Goal: Task Accomplishment & Management: Use online tool/utility

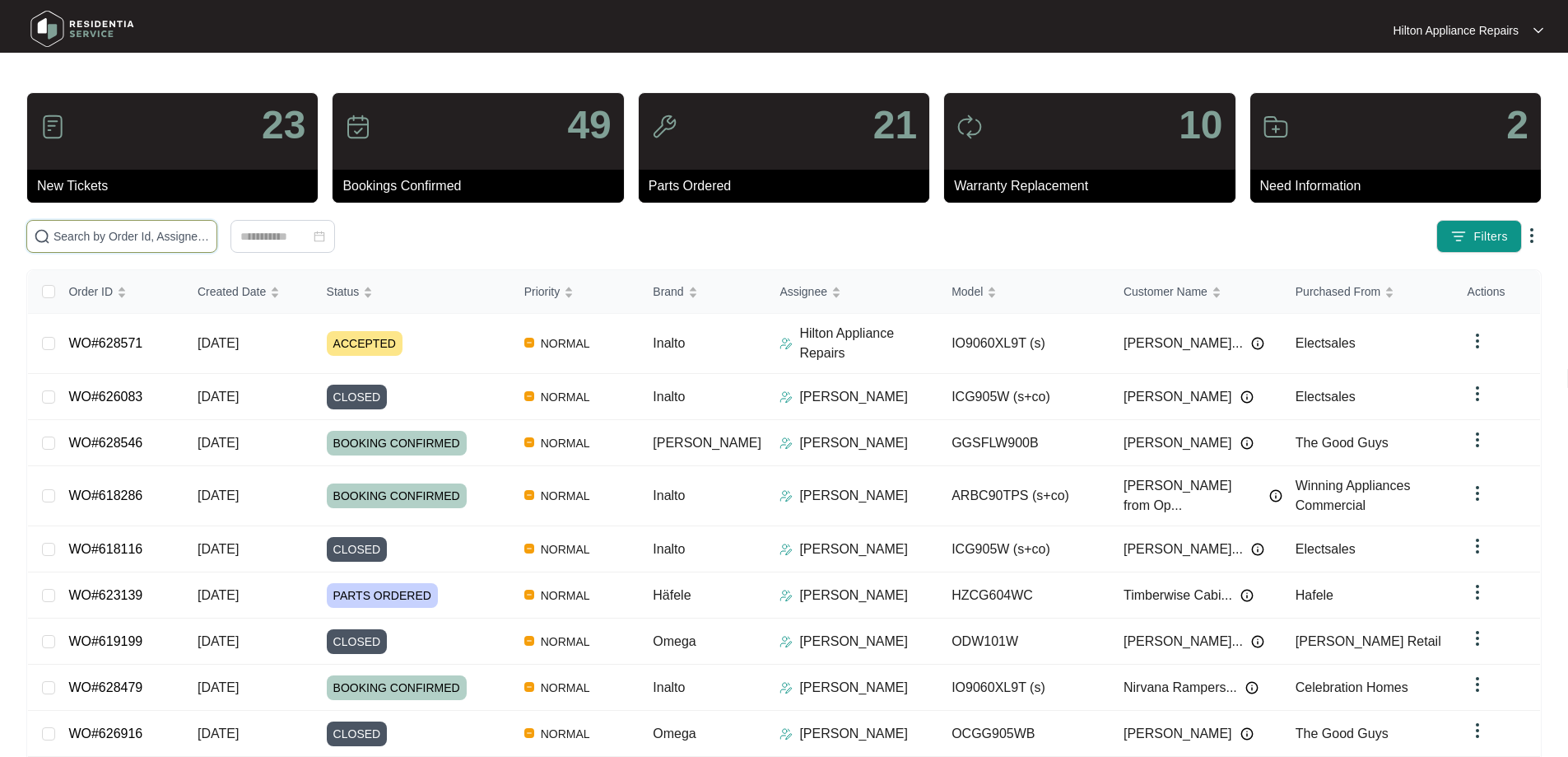
click at [210, 238] on input "text" at bounding box center [132, 236] width 156 height 18
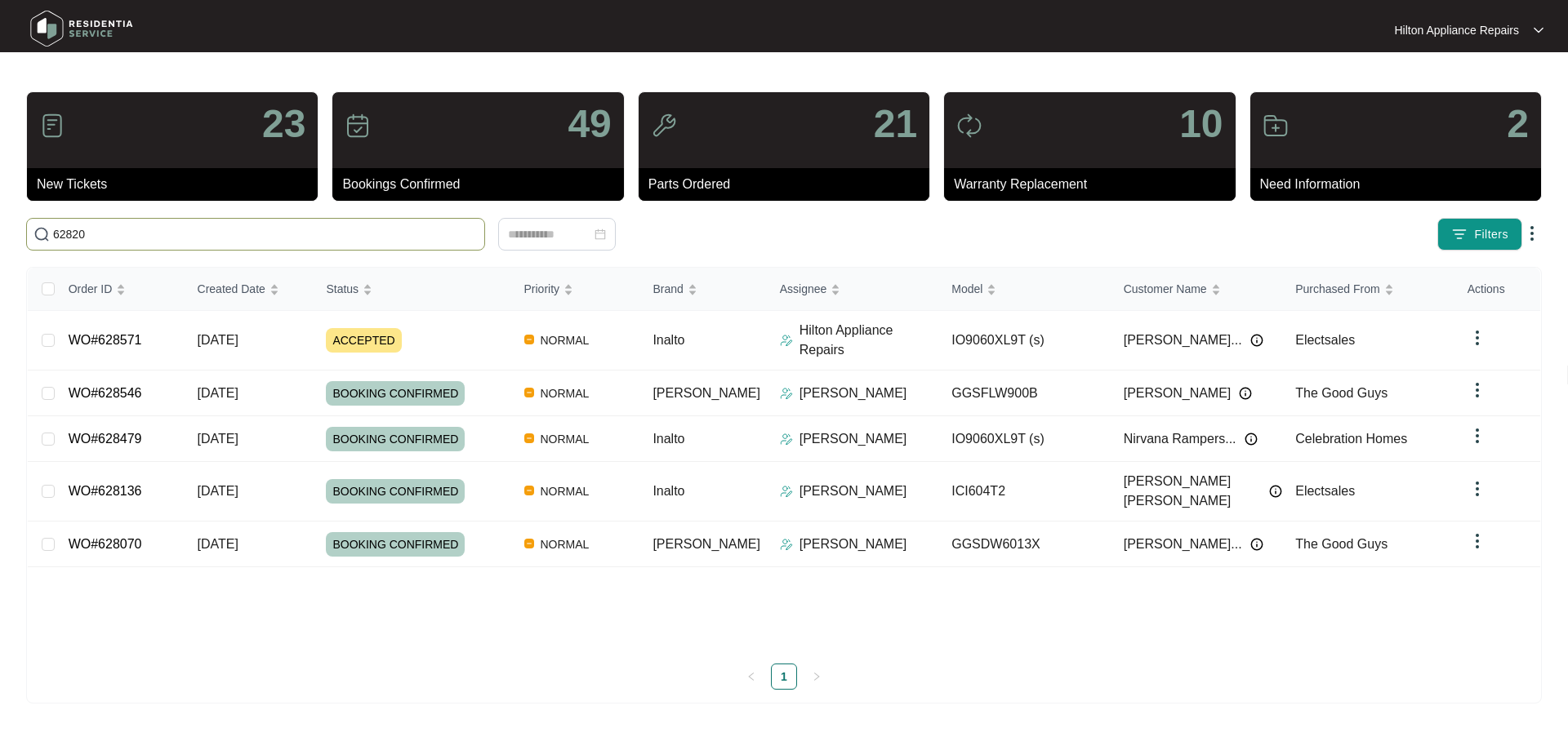
type input "628203"
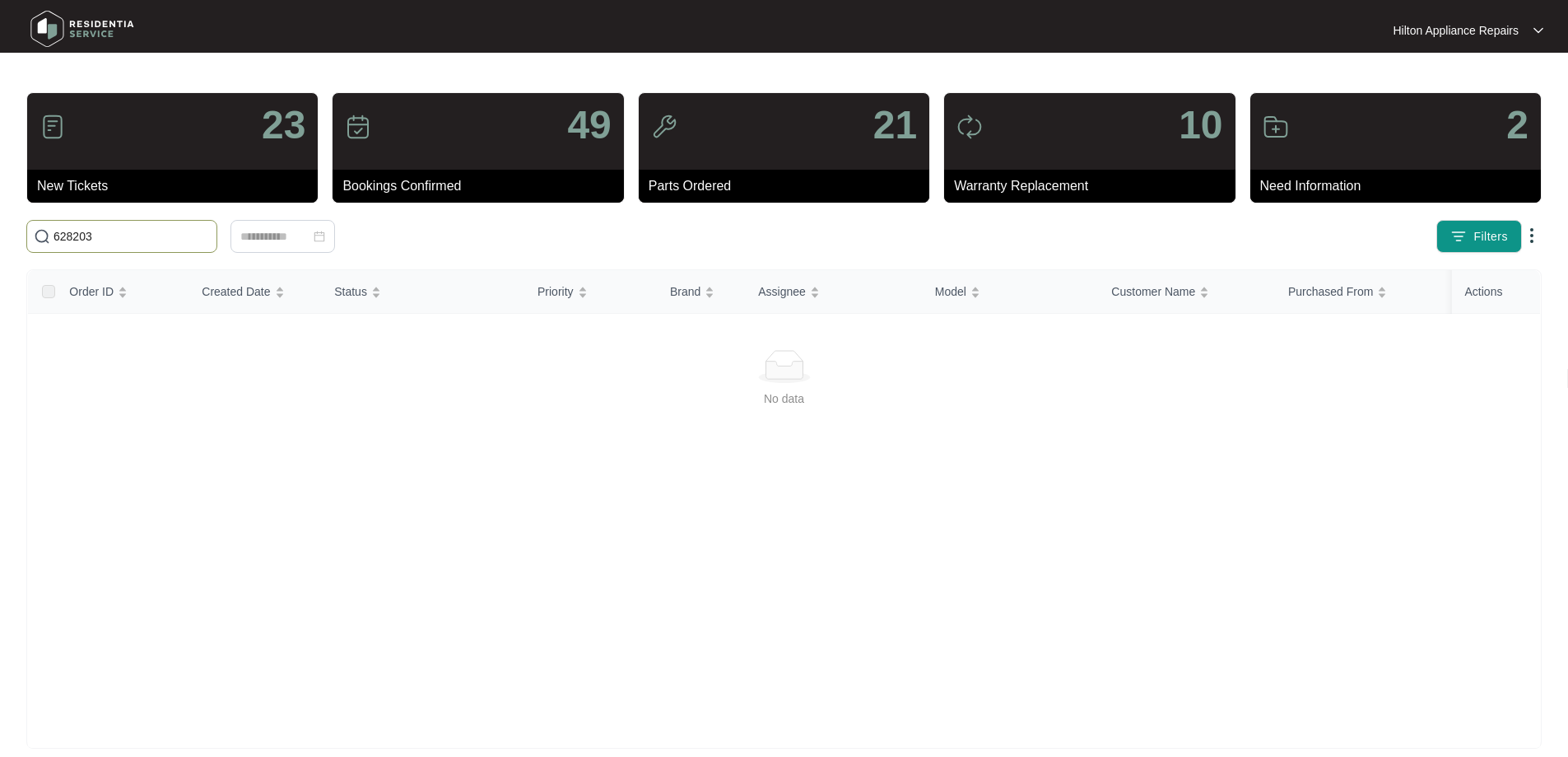
drag, startPoint x: 100, startPoint y: 237, endPoint x: 30, endPoint y: 225, distance: 71.0
click at [30, 225] on span "628203" at bounding box center [121, 236] width 191 height 33
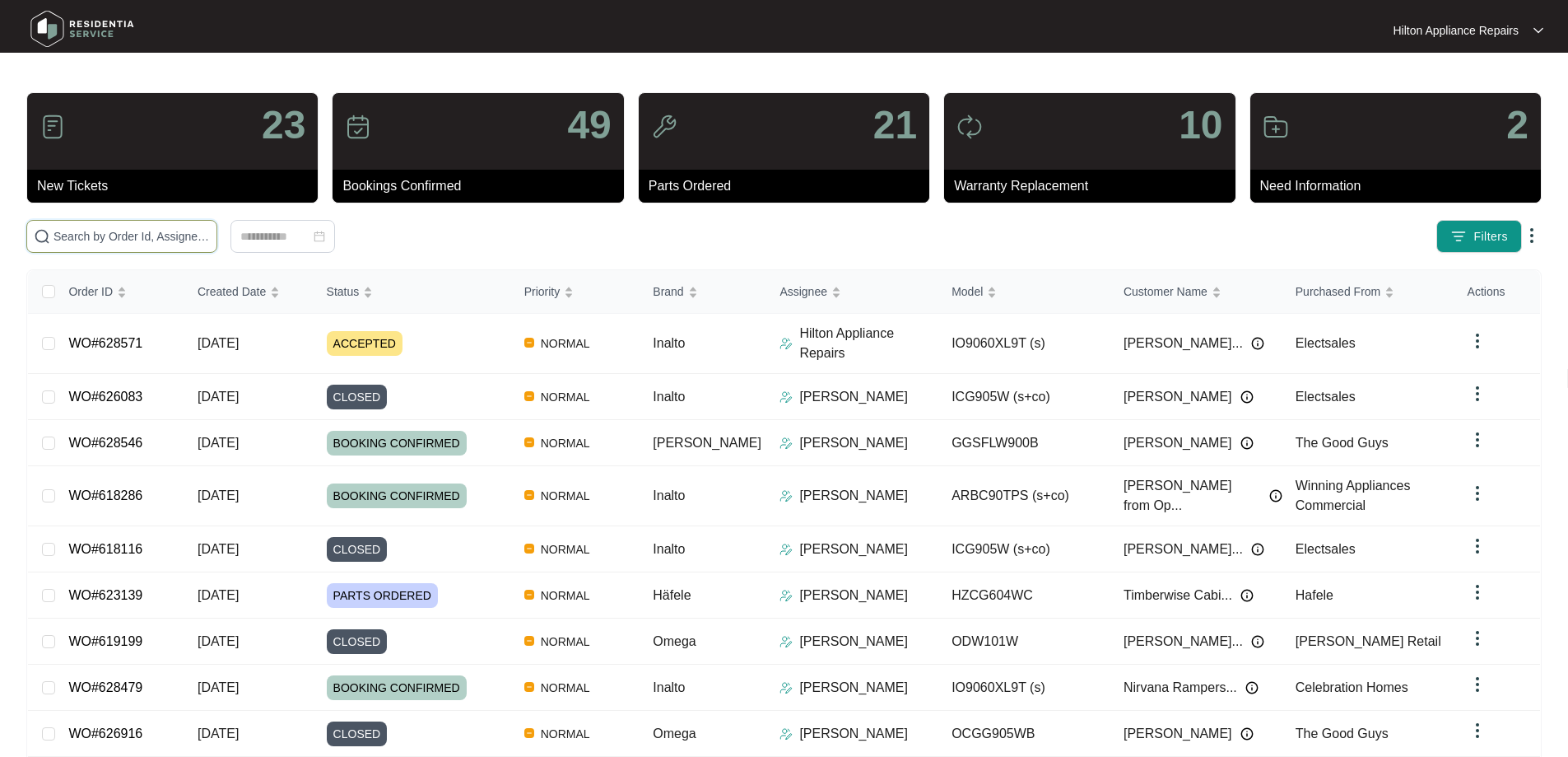
click at [210, 237] on input "text" at bounding box center [132, 236] width 156 height 18
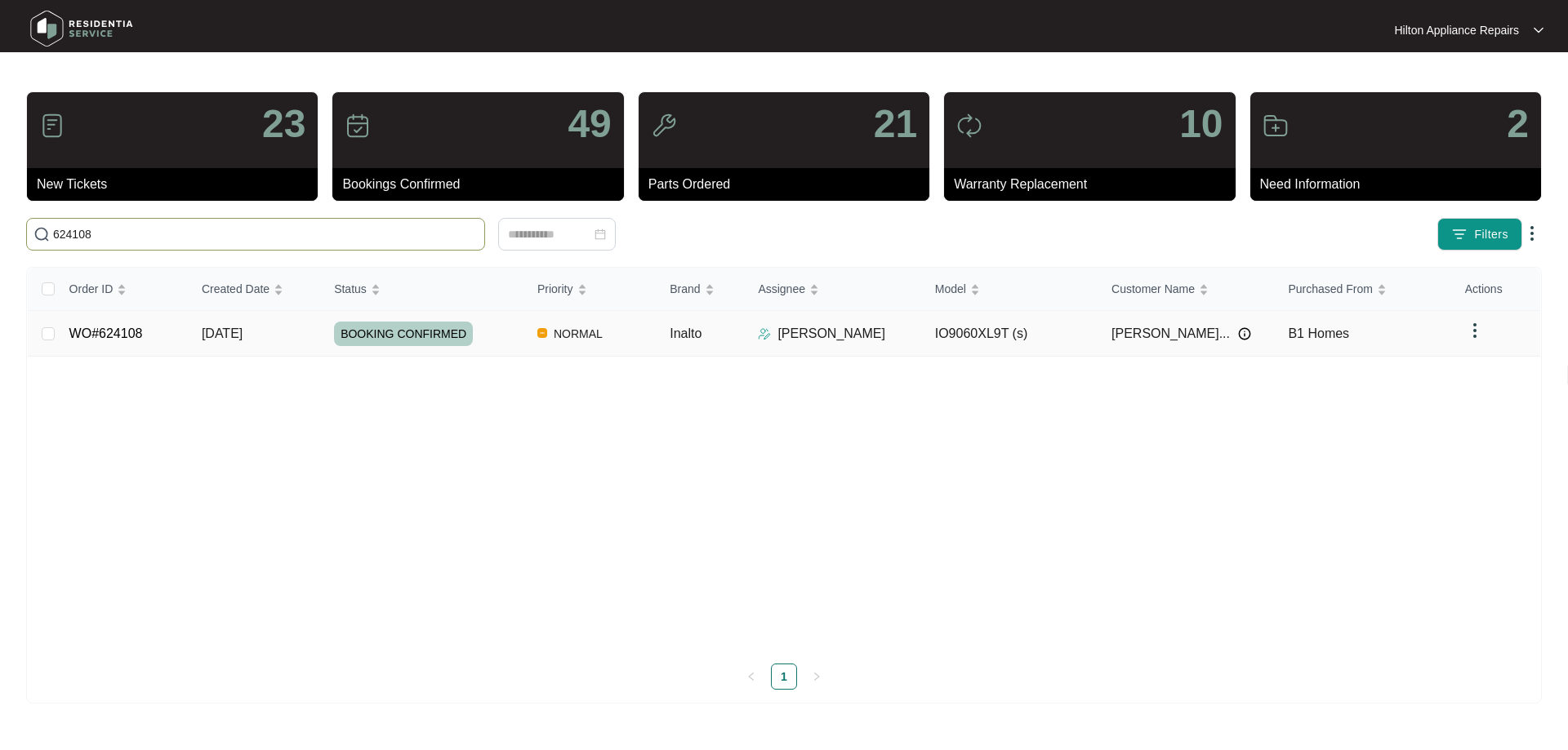
type input "624108"
click at [736, 336] on td "Inalto" at bounding box center [700, 334] width 89 height 46
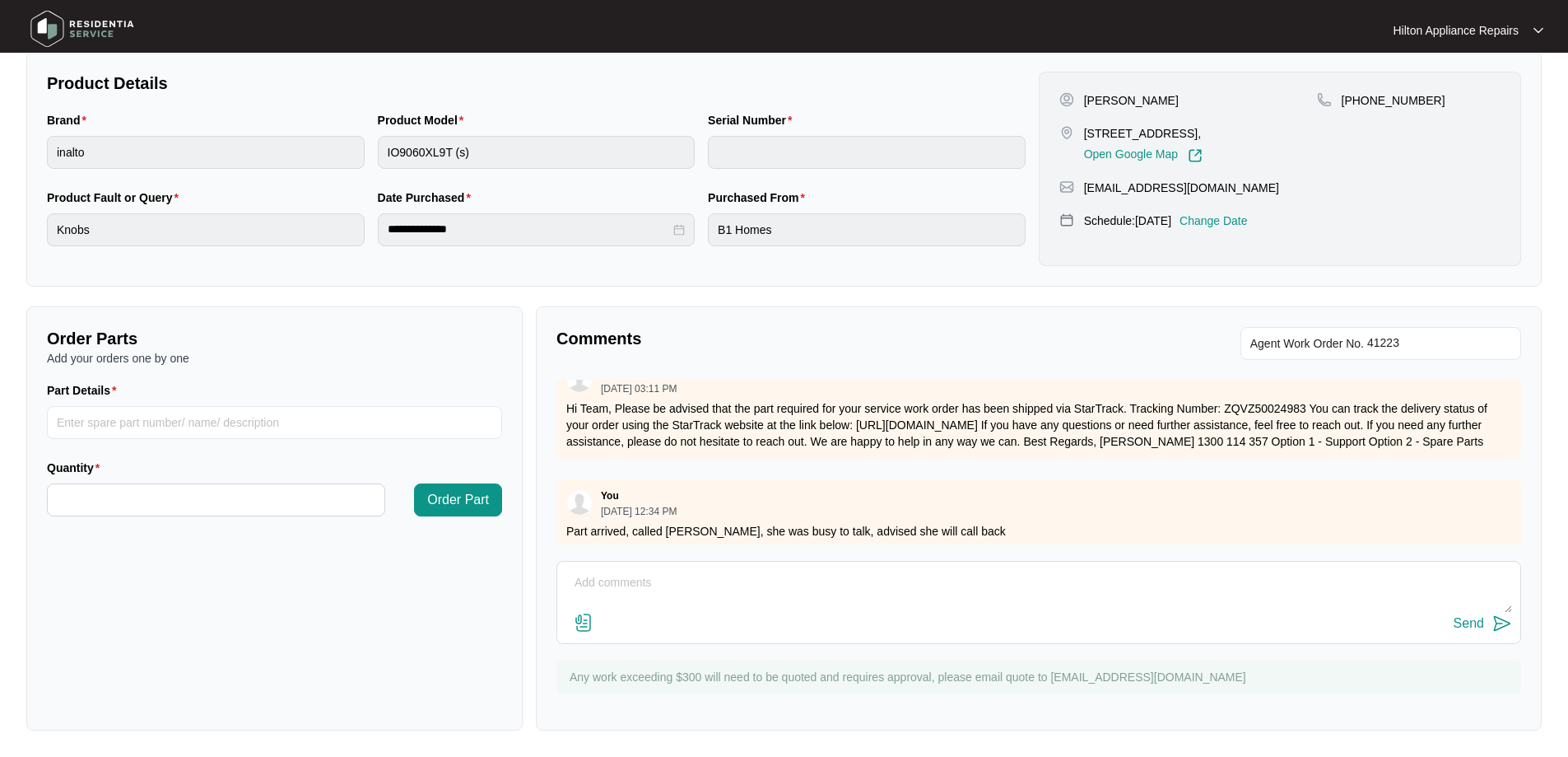
scroll to position [278, 0]
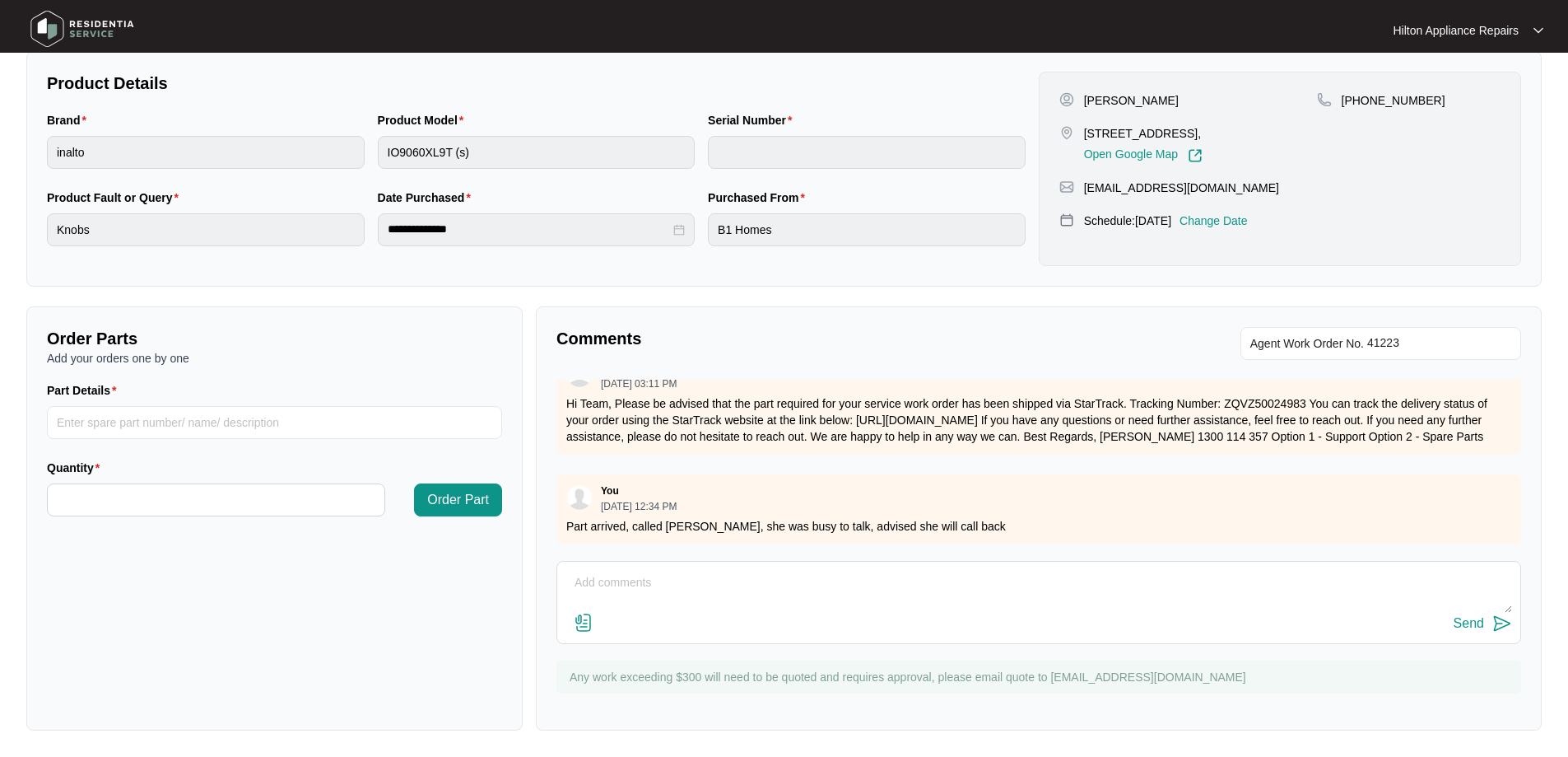
click at [739, 571] on textarea at bounding box center [1039, 591] width 946 height 43
paste textarea "[PERSON_NAME] (SOUTH) ([DATE]) - Work Note Replaced temperature knob ok"
type textarea "[PERSON_NAME] (SOUTH) ([DATE]) - Work Note Replaced temperature knob ok"
click at [578, 618] on img at bounding box center [583, 622] width 20 height 20
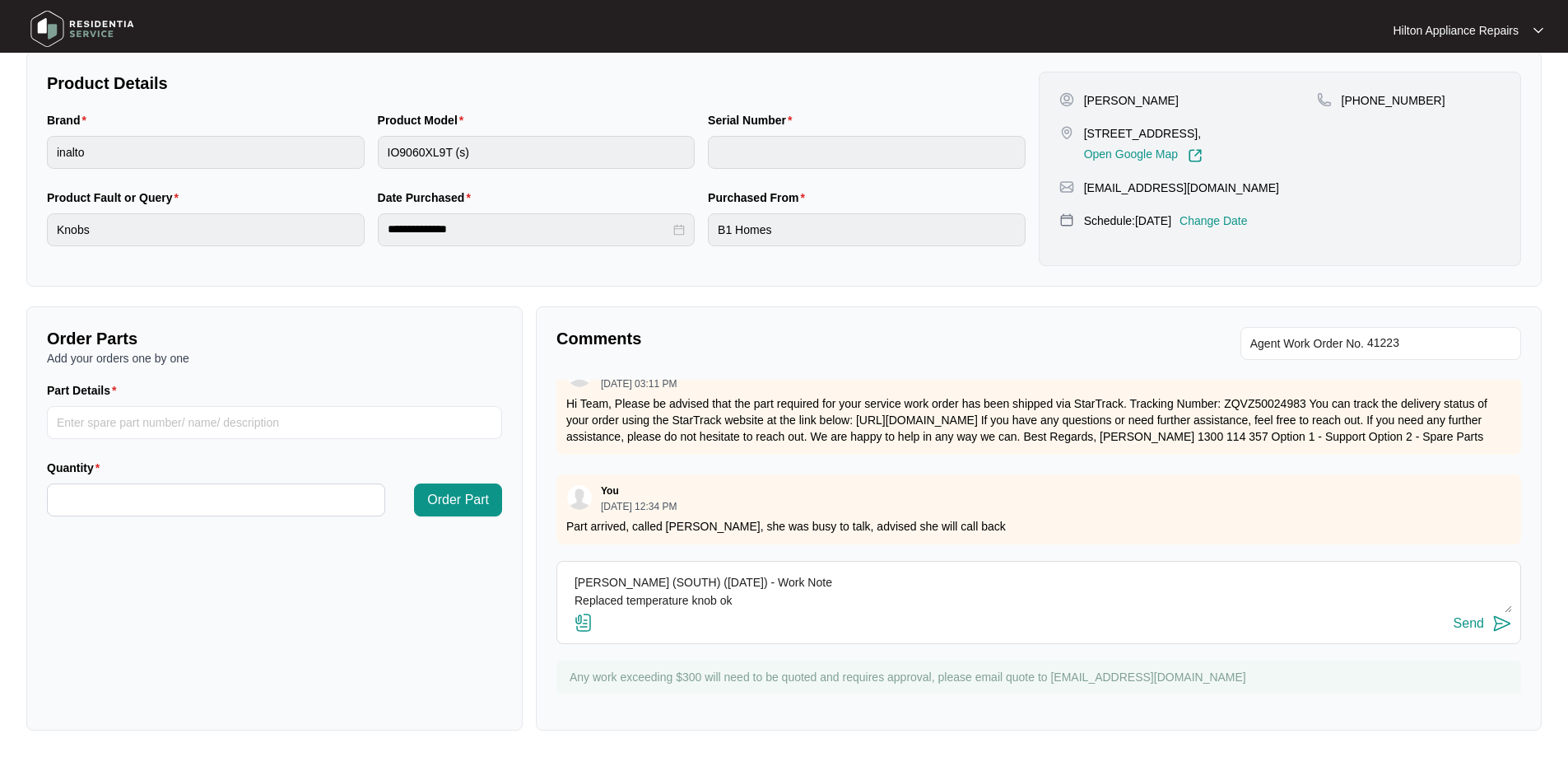
click at [0, 0] on input "file" at bounding box center [0, 0] width 0 height 0
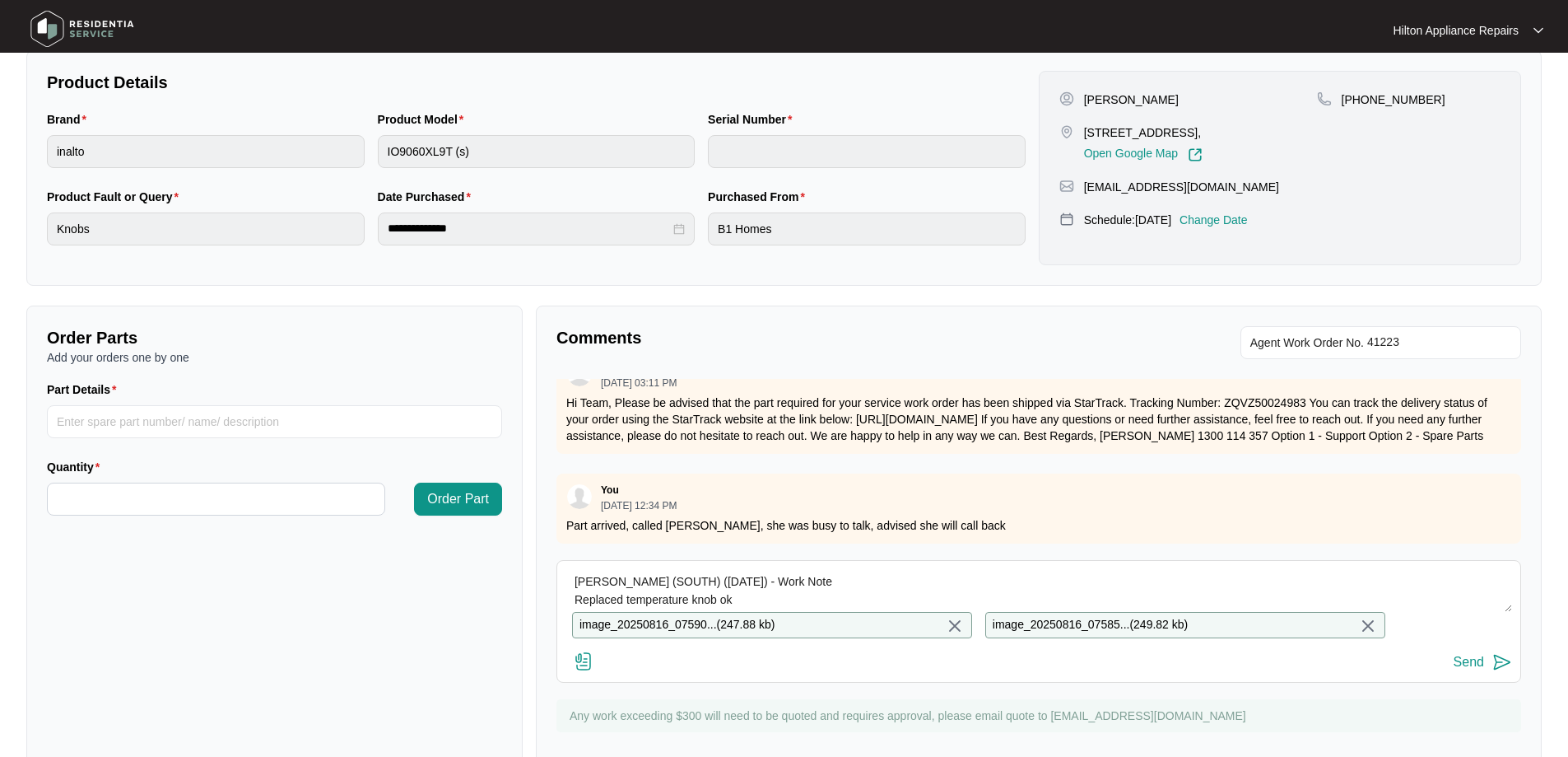
click at [1464, 669] on div "Send" at bounding box center [1468, 662] width 31 height 15
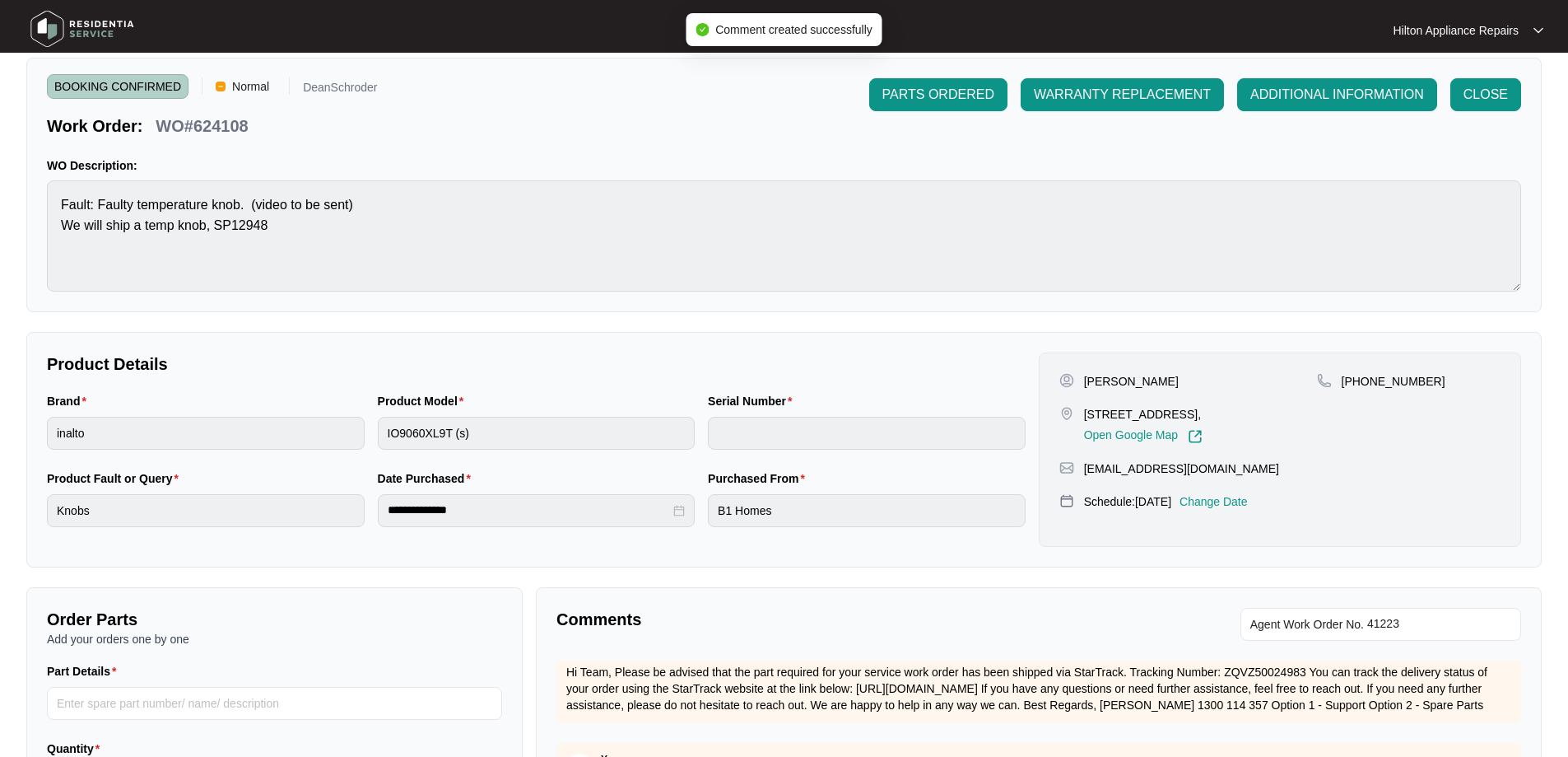
scroll to position [0, 0]
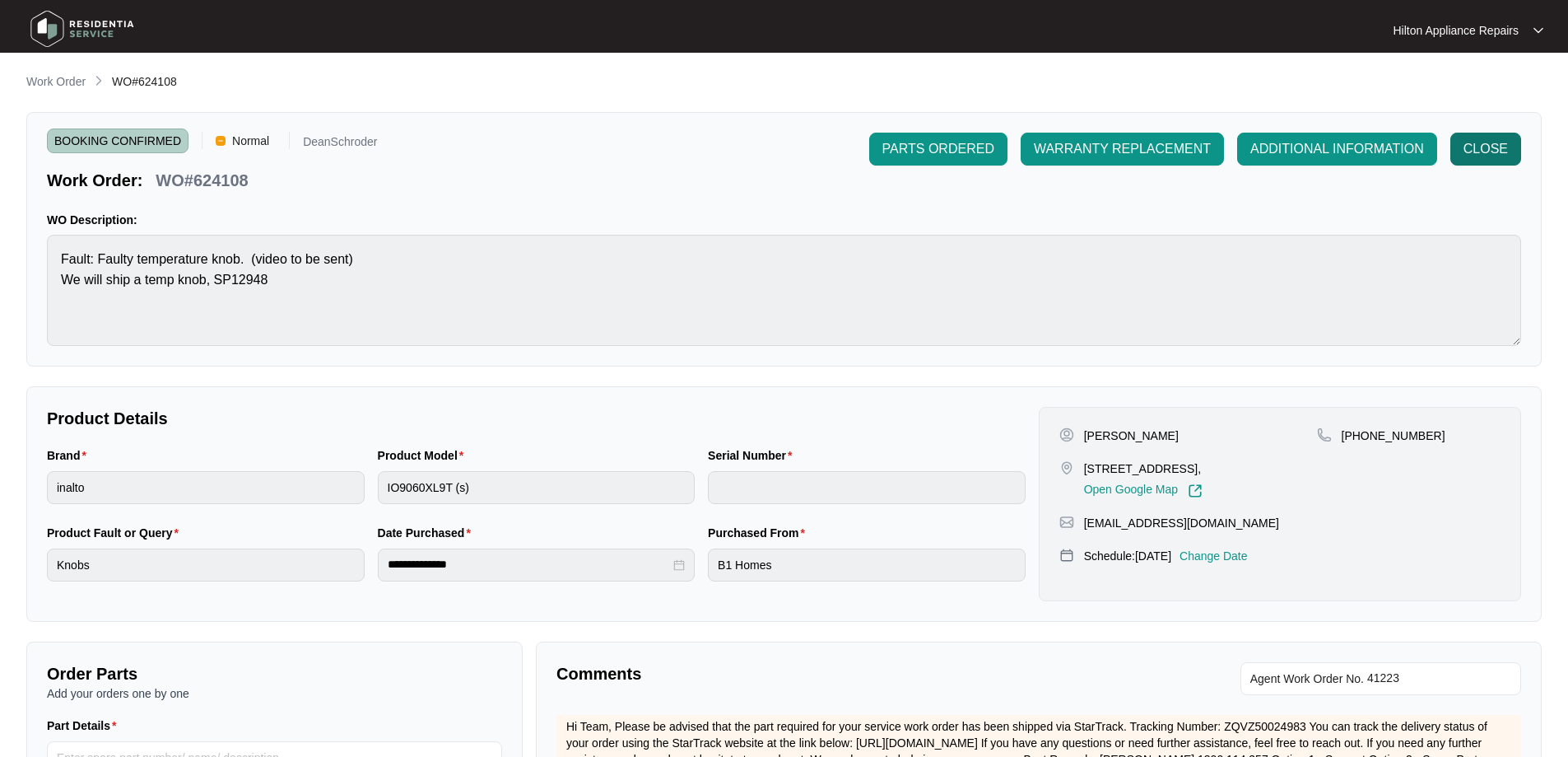
click at [1489, 149] on span "CLOSE" at bounding box center [1486, 149] width 45 height 20
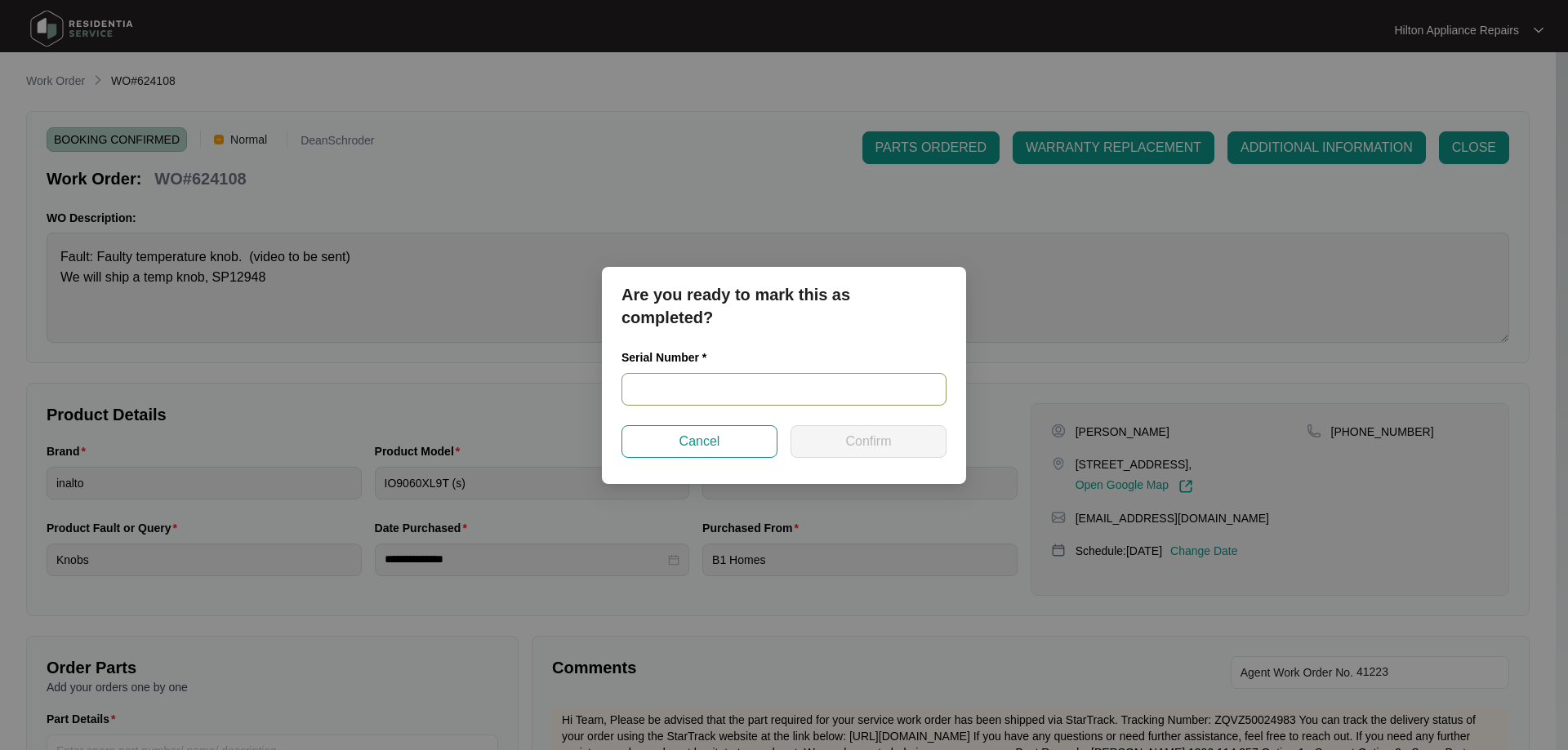
click at [716, 384] on input "text" at bounding box center [784, 388] width 325 height 32
type input "900012832406000163"
click at [871, 443] on span "Confirm" at bounding box center [868, 441] width 46 height 19
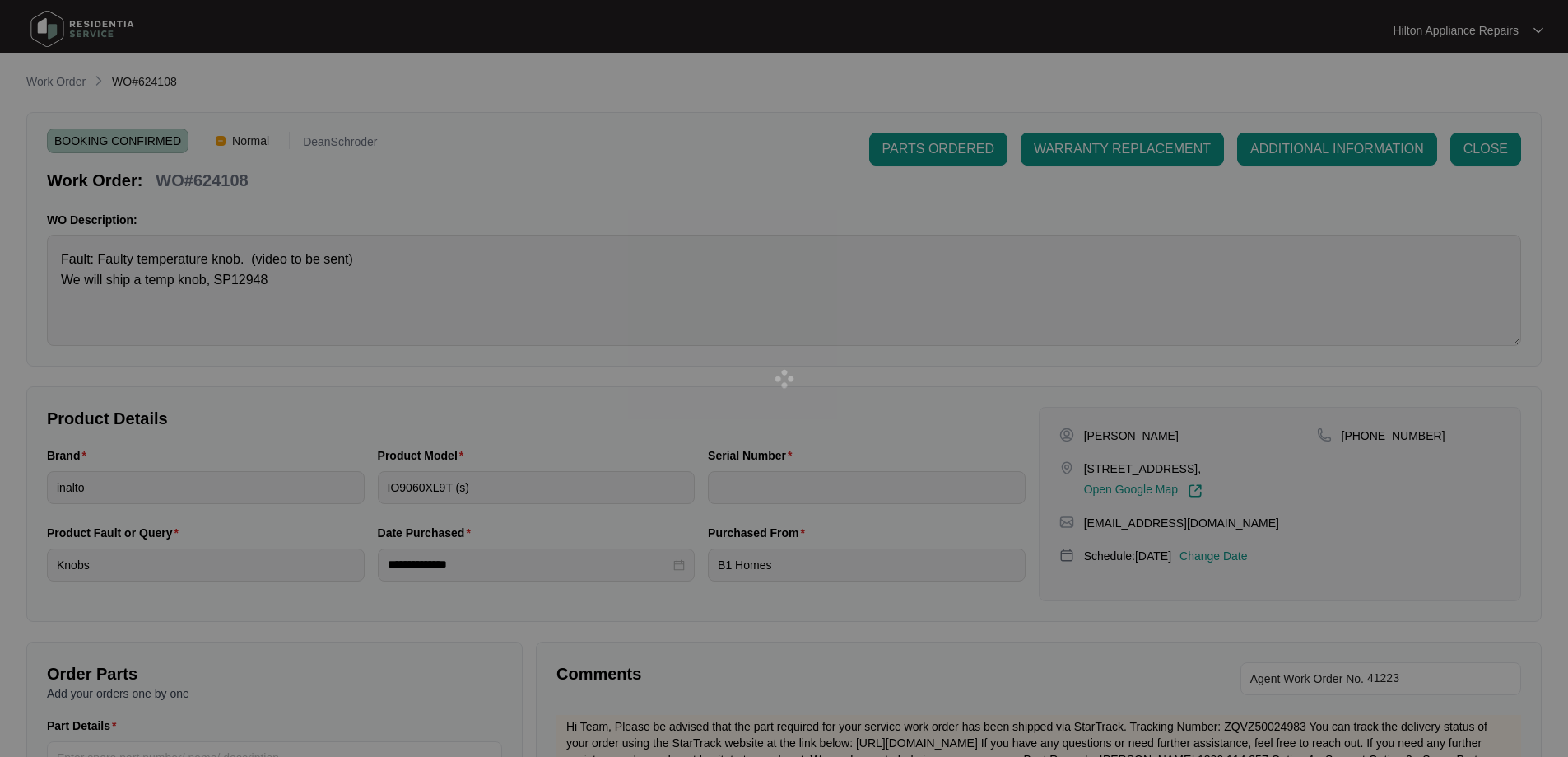
type input "900012832406000163"
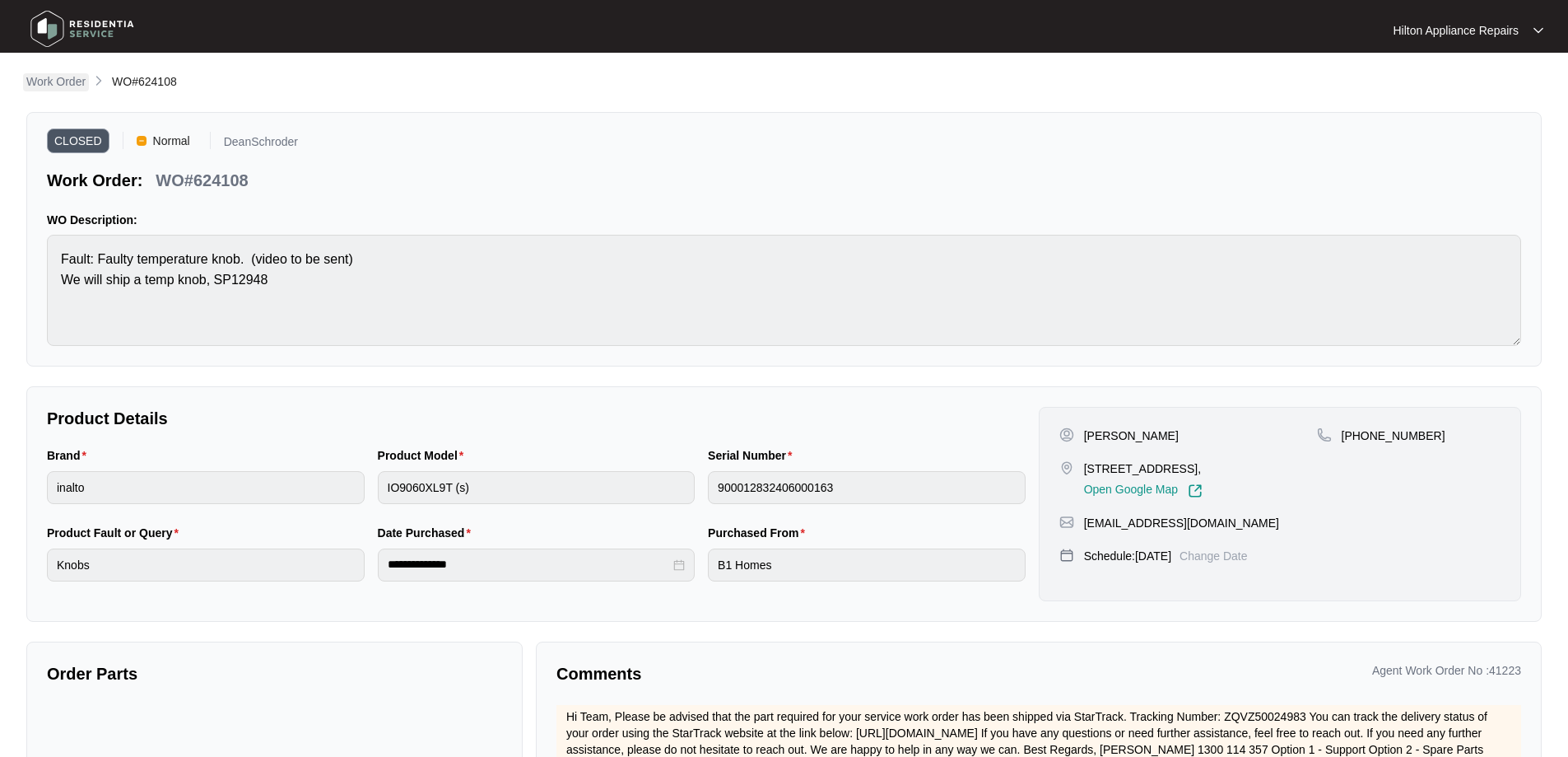
click at [39, 82] on p "Work Order" at bounding box center [56, 82] width 60 height 17
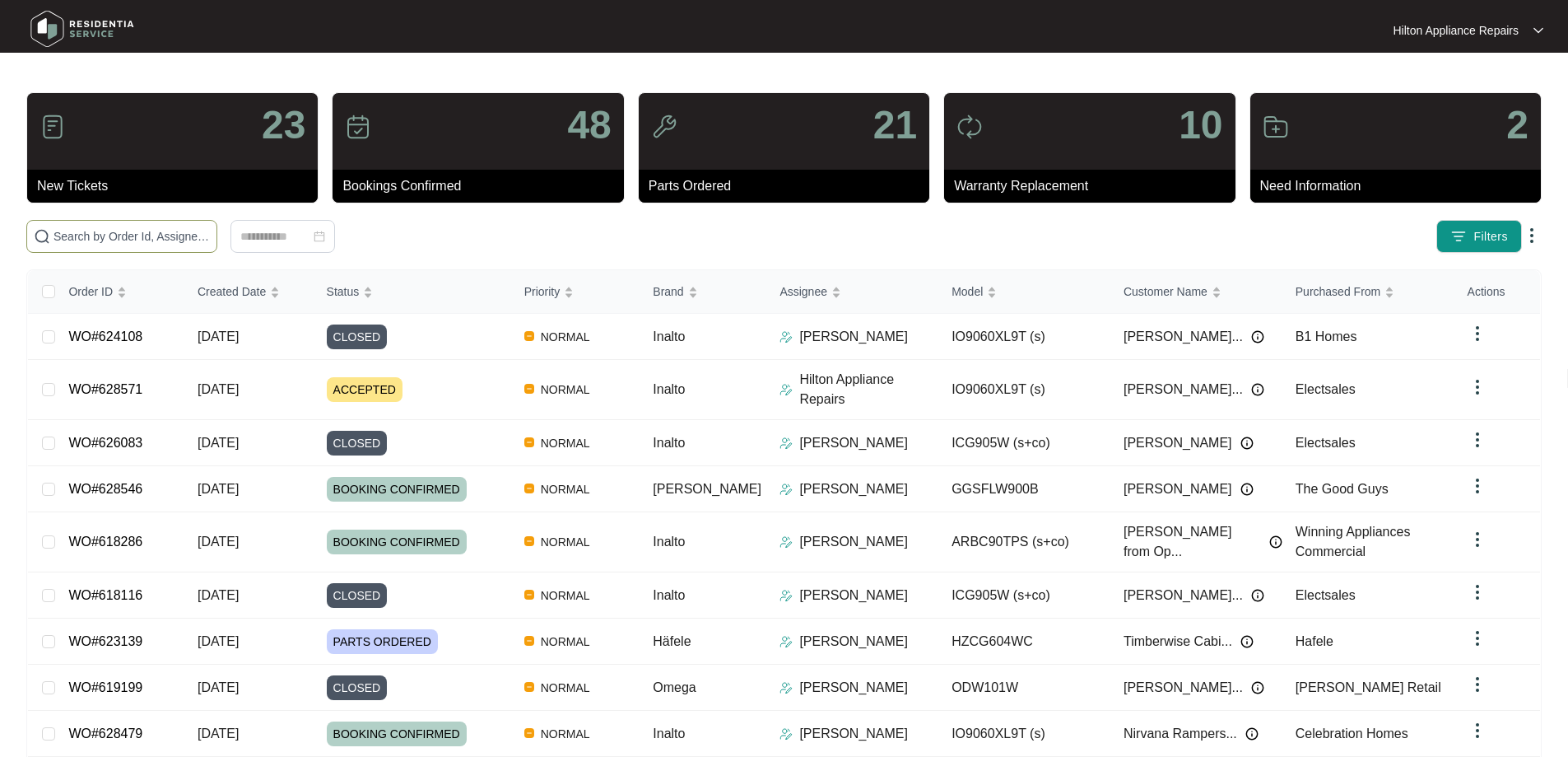
click at [210, 235] on input "text" at bounding box center [132, 236] width 156 height 18
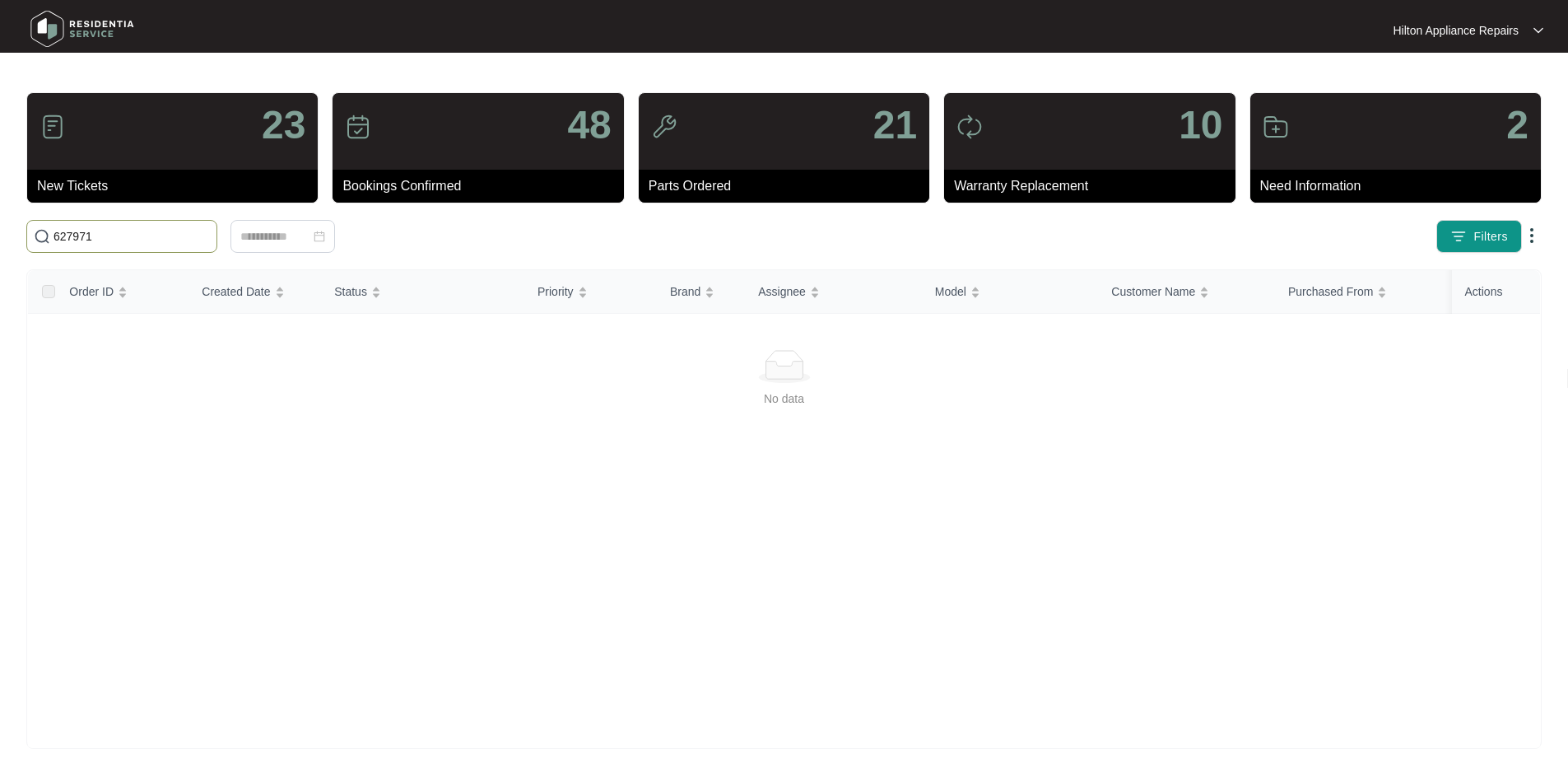
drag, startPoint x: 120, startPoint y: 234, endPoint x: 27, endPoint y: 234, distance: 93.0
click at [27, 234] on span "627971" at bounding box center [121, 236] width 191 height 33
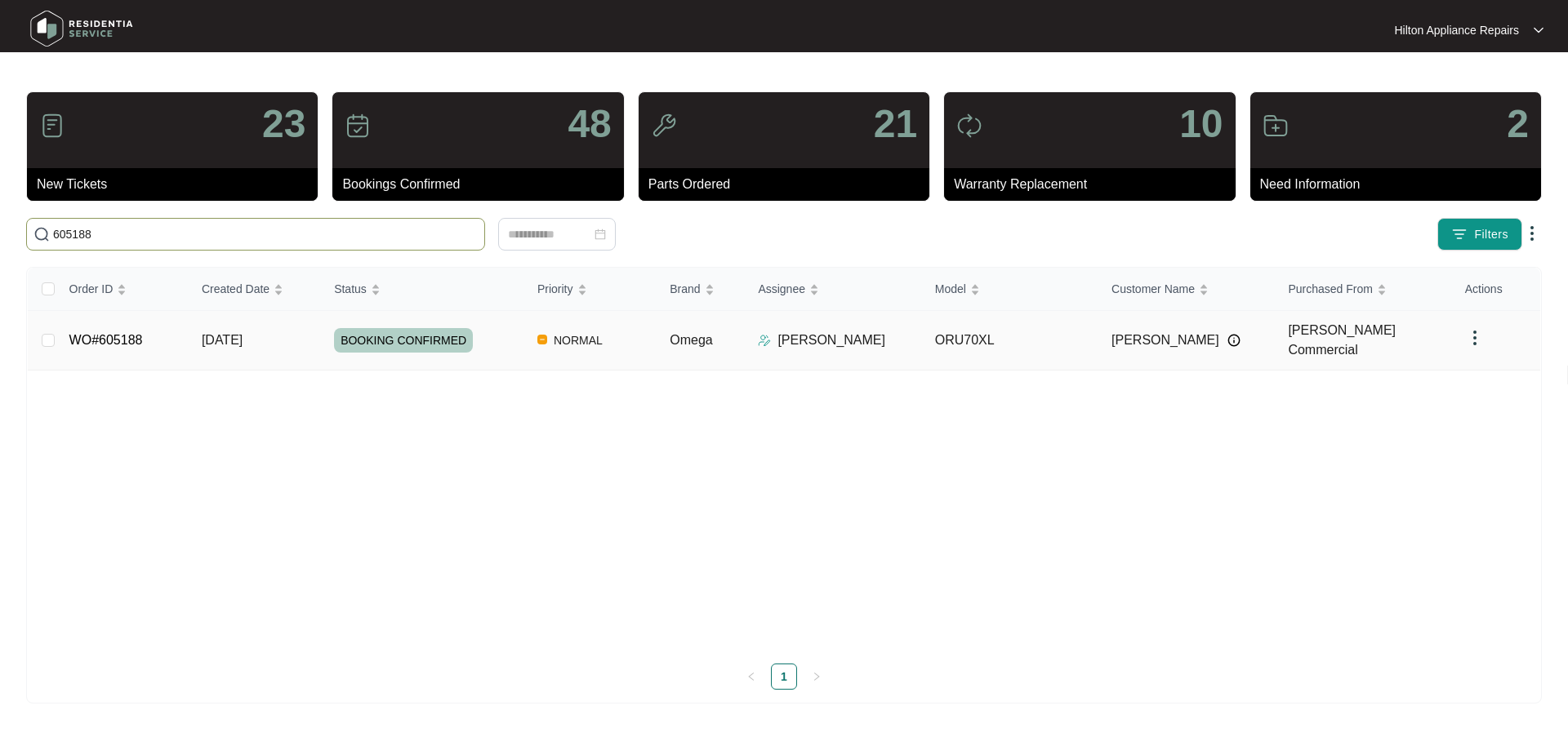
type input "605188"
click at [641, 326] on td "NORMAL" at bounding box center [590, 340] width 132 height 60
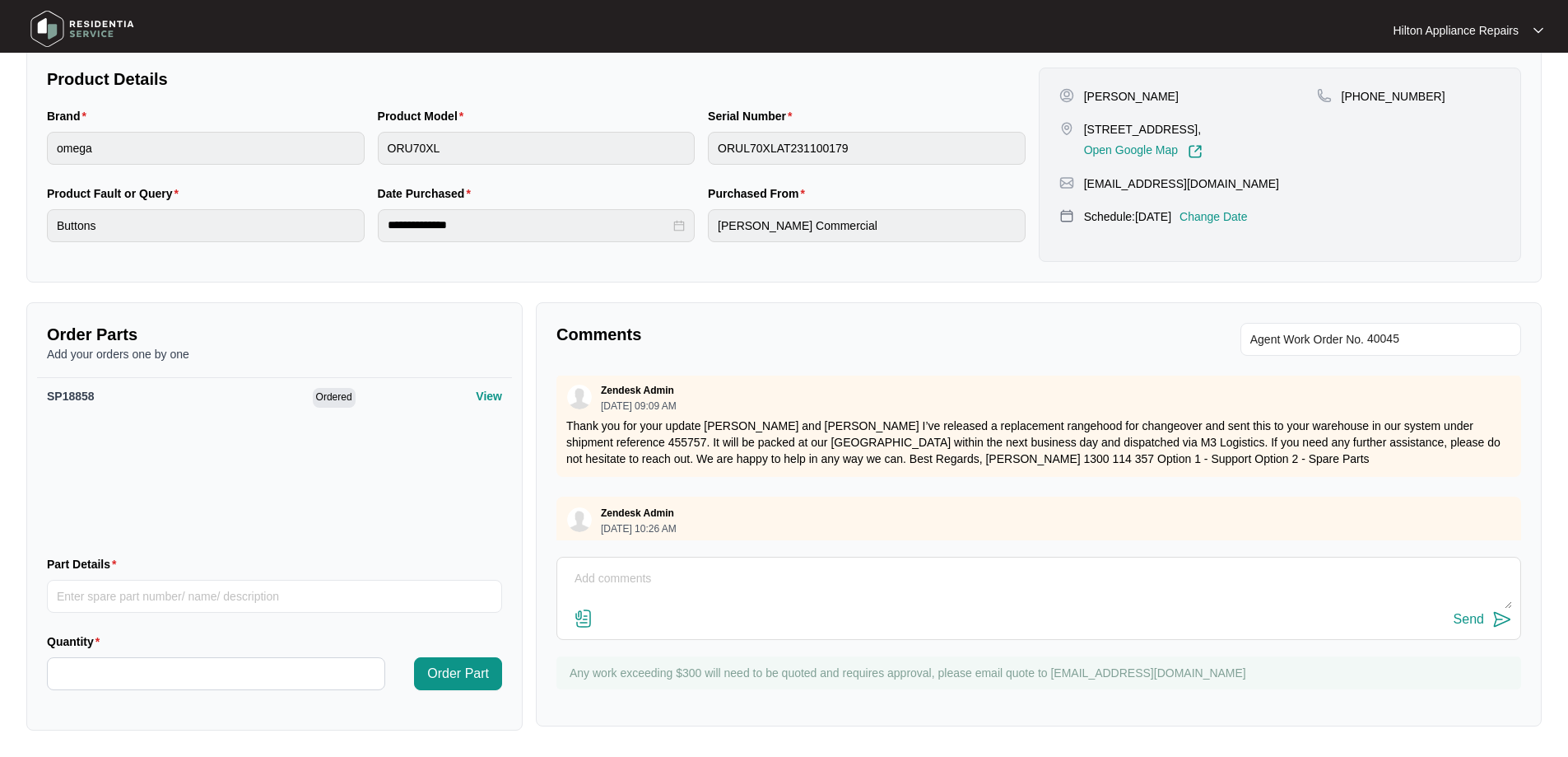
scroll to position [875, 0]
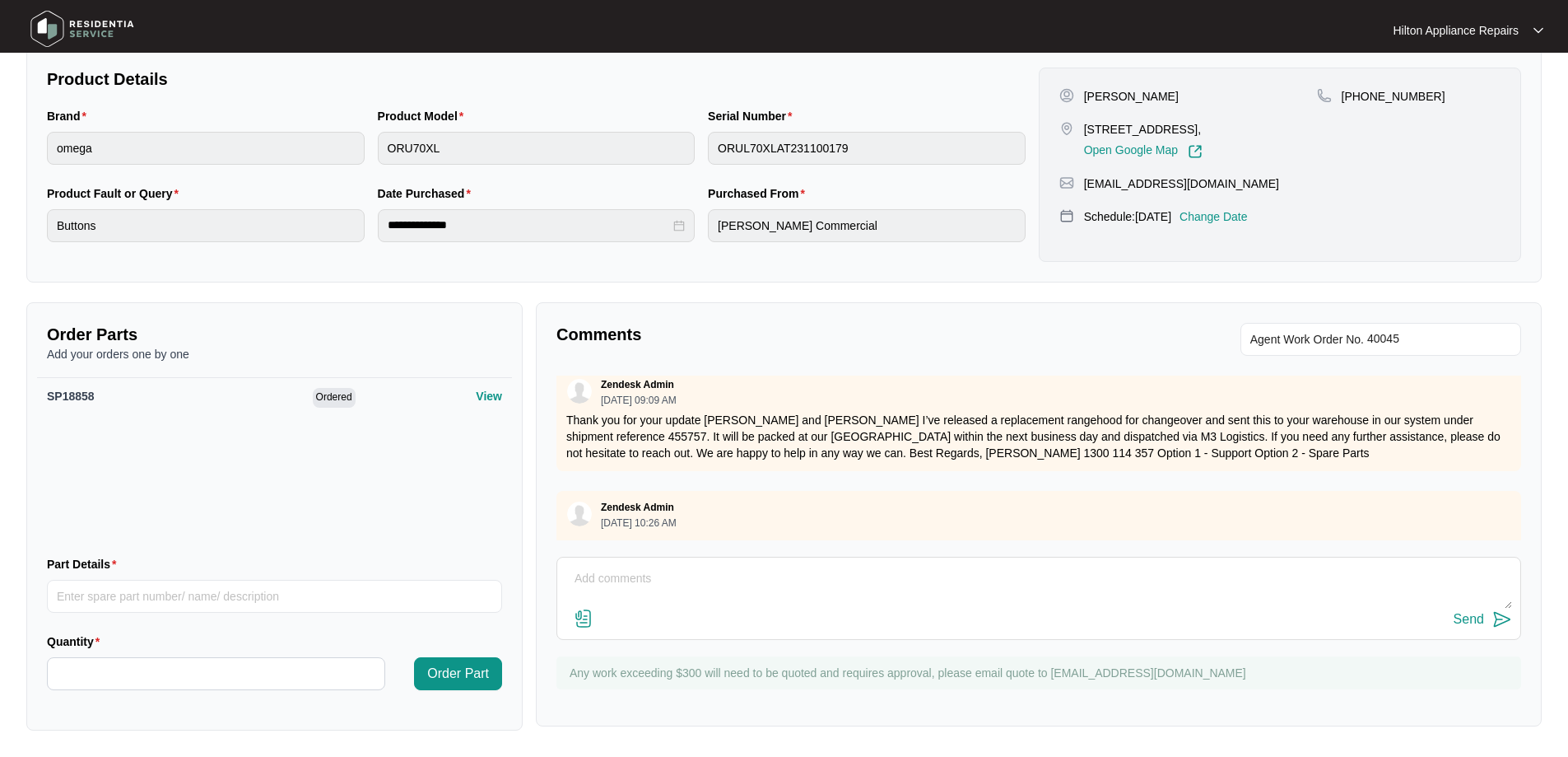
click at [743, 566] on textarea at bounding box center [1039, 588] width 946 height 43
paste textarea "[PERSON_NAME] (CENTRAL - Apprentice) ([DATE]) - Work Note Installed new rangeho…"
type textarea "[PERSON_NAME] (CENTRAL - Apprentice) ([DATE]) - Work Note Installed new rangeho…"
click at [582, 617] on img at bounding box center [583, 618] width 20 height 20
click at [0, 0] on input "file" at bounding box center [0, 0] width 0 height 0
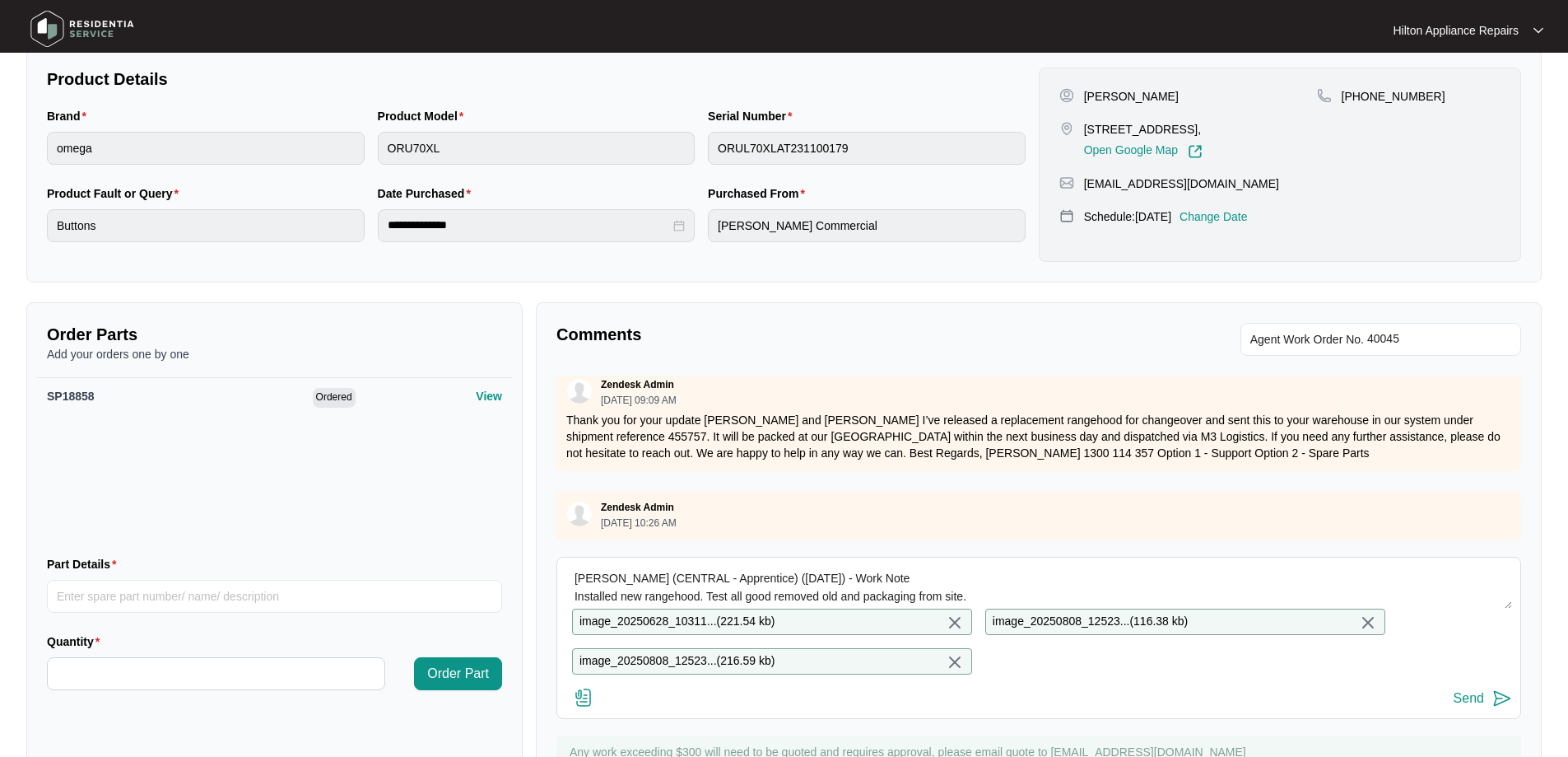
click at [1478, 706] on div "Send" at bounding box center [1468, 698] width 31 height 15
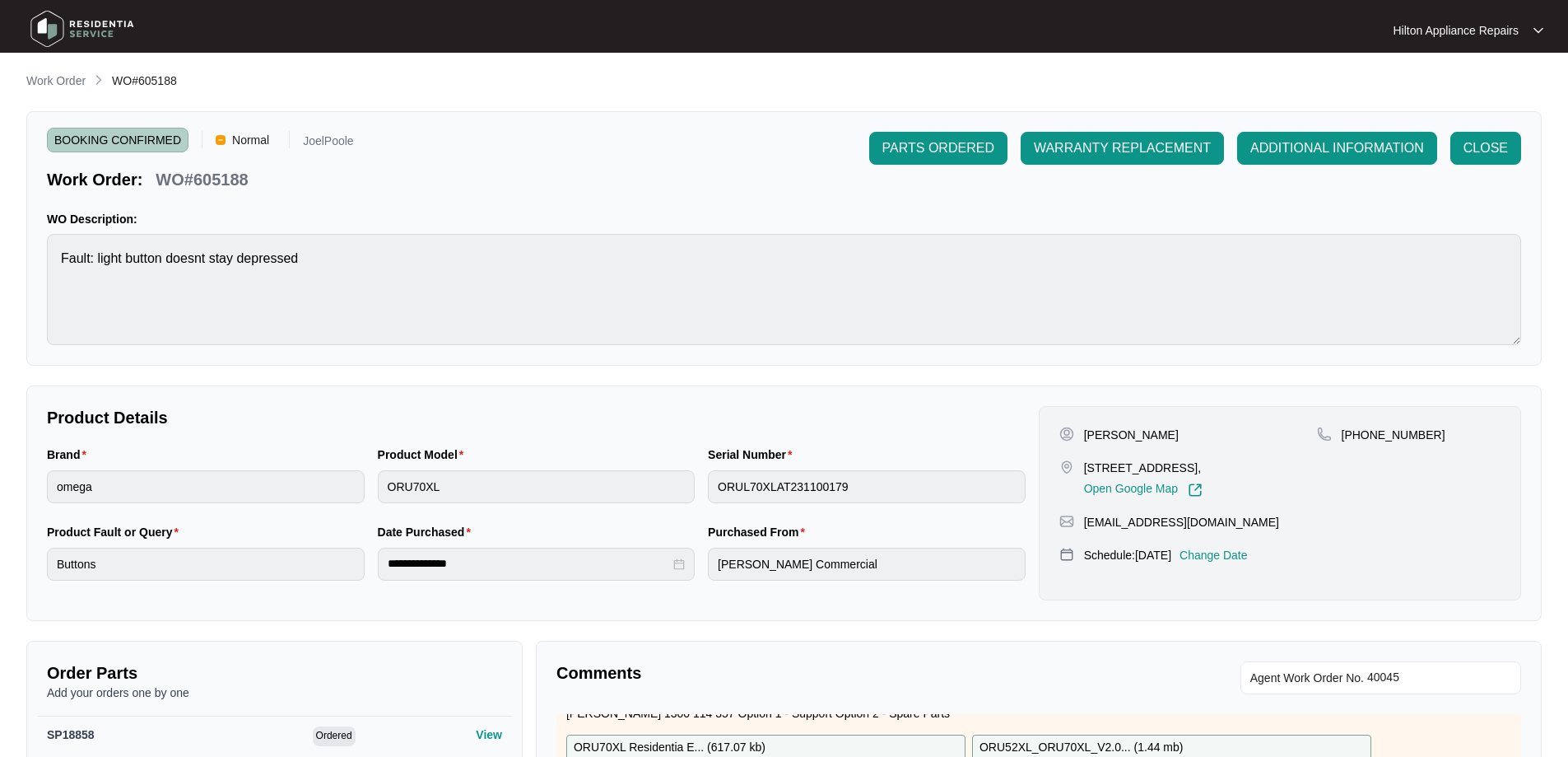
scroll to position [0, 0]
click at [1485, 146] on span "CLOSE" at bounding box center [1486, 149] width 45 height 20
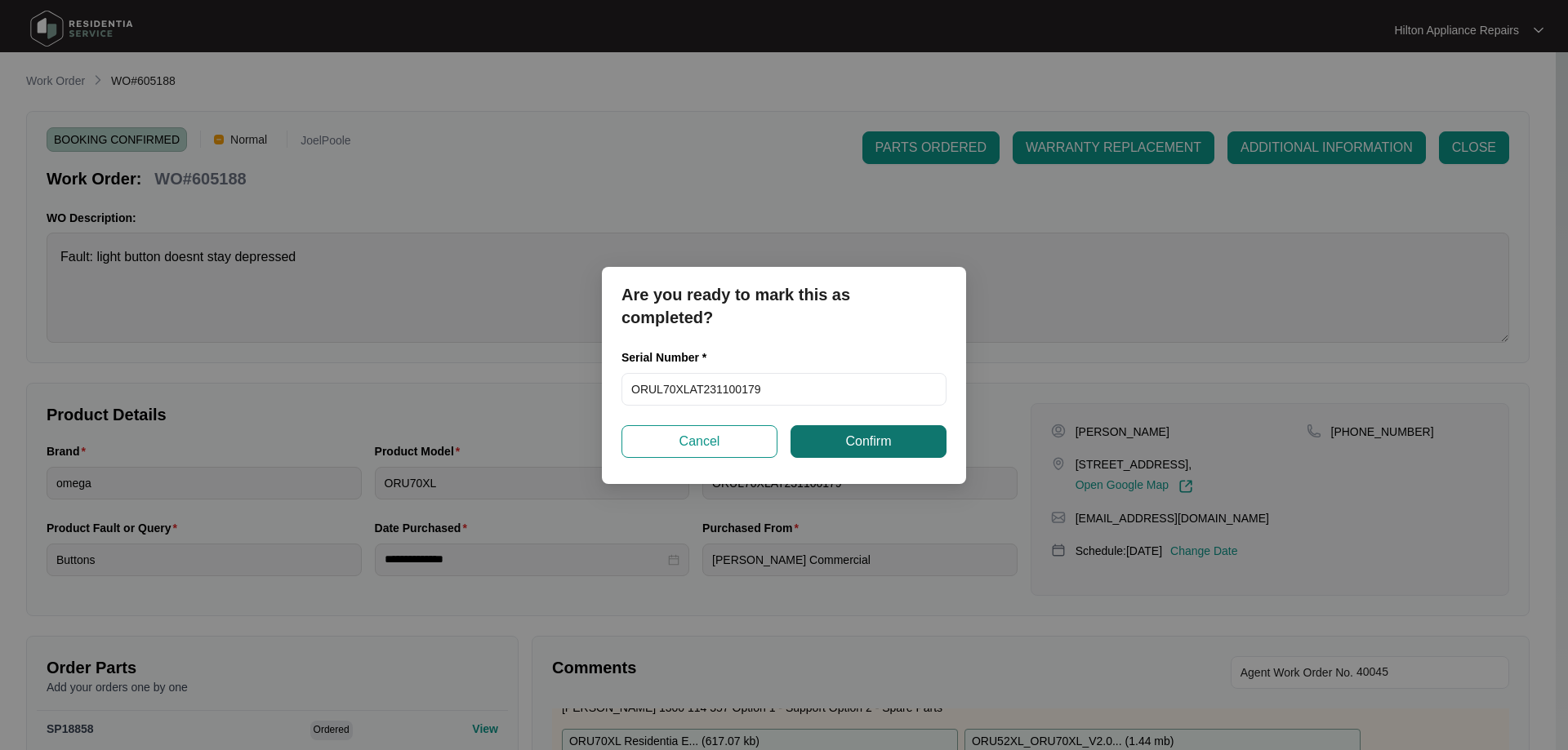
click at [898, 446] on button "Confirm" at bounding box center [868, 441] width 156 height 32
